Goal: Find contact information: Find contact information

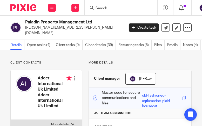
drag, startPoint x: 26, startPoint y: 21, endPoint x: 92, endPoint y: 21, distance: 66.3
click at [92, 21] on h2 "Paladin Property Management Ltd" at bounding box center [63, 22] width 77 height 5
copy h2 "Paladin Property Management Ltd"
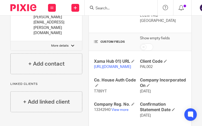
scroll to position [104, 0]
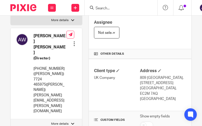
click at [39, 33] on h4 "[PERSON_NAME] [PERSON_NAME]" at bounding box center [50, 44] width 33 height 22
copy h4 "[PERSON_NAME]"
click at [112, 10] on input "Search" at bounding box center [118, 8] width 47 height 5
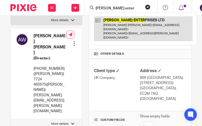
type input "[PERSON_NAME] enter"
click at [130, 24] on link at bounding box center [143, 28] width 99 height 25
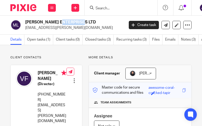
drag, startPoint x: 25, startPoint y: 21, endPoint x: 48, endPoint y: 22, distance: 22.9
click at [48, 22] on div "MARIE ENTERPRISES LTD varun.fernandes@gmail.com" at bounding box center [65, 25] width 111 height 11
drag, startPoint x: 48, startPoint y: 22, endPoint x: 90, endPoint y: 20, distance: 42.2
click at [107, 20] on div "MARIE ENTERPRISES LTD varun.fernandes@gmail.com" at bounding box center [73, 25] width 96 height 11
drag, startPoint x: 25, startPoint y: 22, endPoint x: 81, endPoint y: 22, distance: 55.7
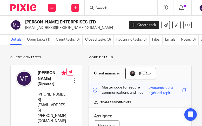
click at [81, 22] on div "MARIE ENTERPRISES LTD varun.fernandes@gmail.com" at bounding box center [65, 25] width 111 height 11
copy h2 "MARIE ENTERPRISES LTD"
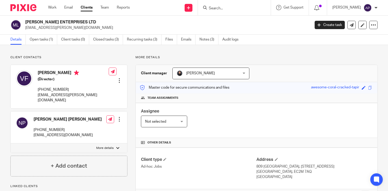
click at [47, 74] on h4 "[PERSON_NAME]" at bounding box center [73, 73] width 71 height 7
copy h4 "Varun"
click at [81, 57] on p "Client contacts" at bounding box center [68, 57] width 117 height 4
drag, startPoint x: 25, startPoint y: 22, endPoint x: 87, endPoint y: 23, distance: 62.2
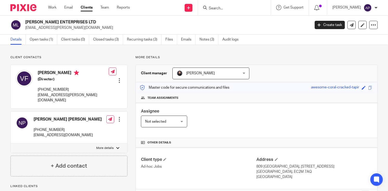
click at [87, 23] on div "MARIE ENTERPRISES LTD varun.fernandes@gmail.com" at bounding box center [158, 25] width 297 height 11
copy h2 "MARIE ENTERPRISES LTD"
drag, startPoint x: 25, startPoint y: 27, endPoint x: 80, endPoint y: 27, distance: 54.4
click at [80, 27] on p "[EMAIL_ADDRESS][PERSON_NAME][DOMAIN_NAME]" at bounding box center [166, 27] width 282 height 5
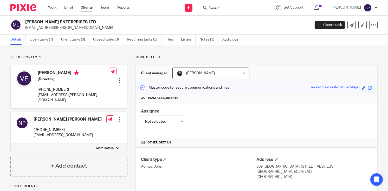
copy p "[EMAIL_ADDRESS][PERSON_NAME][DOMAIN_NAME]"
drag, startPoint x: 26, startPoint y: 21, endPoint x: 80, endPoint y: 21, distance: 53.8
click at [80, 21] on h2 "MARIE ENTERPRISES LTD" at bounding box center [137, 22] width 225 height 5
copy h2 "MARIE ENTERPRISES LTD"
